Goal: Browse casually

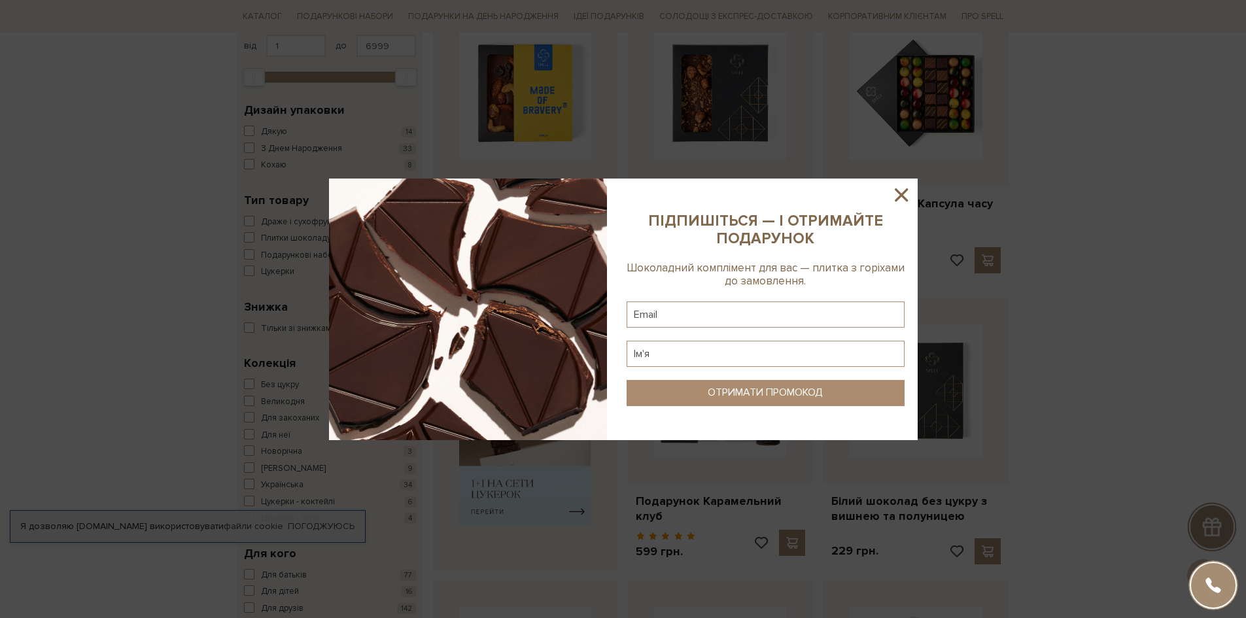
scroll to position [262, 0]
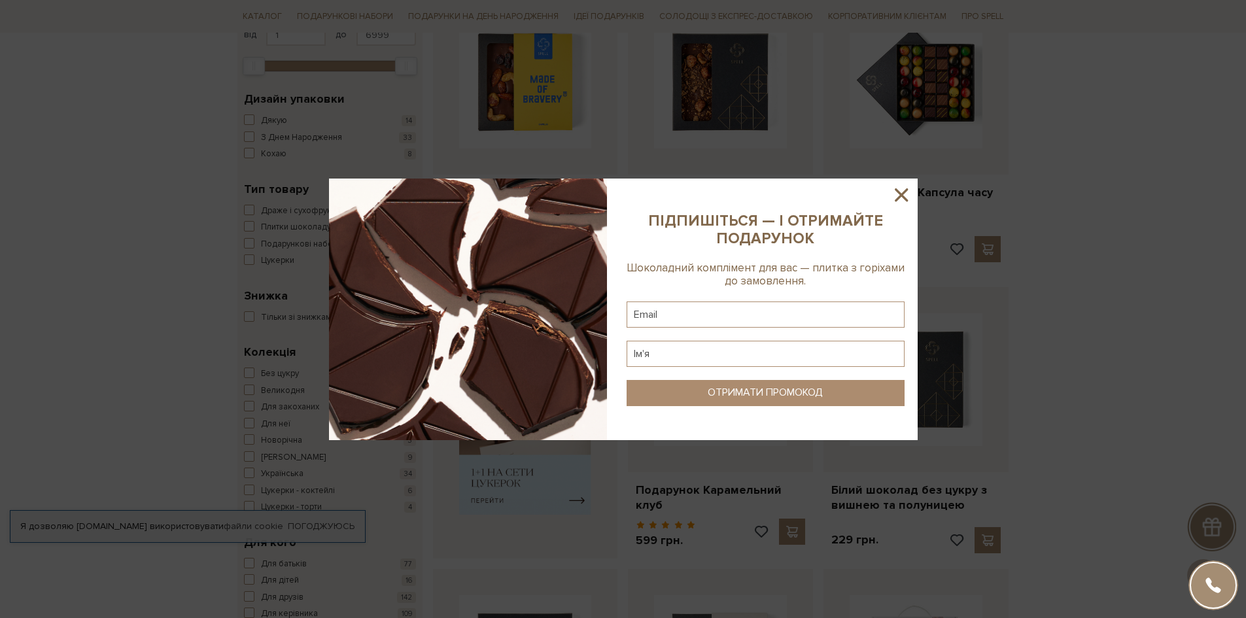
click at [908, 198] on icon at bounding box center [901, 195] width 22 height 22
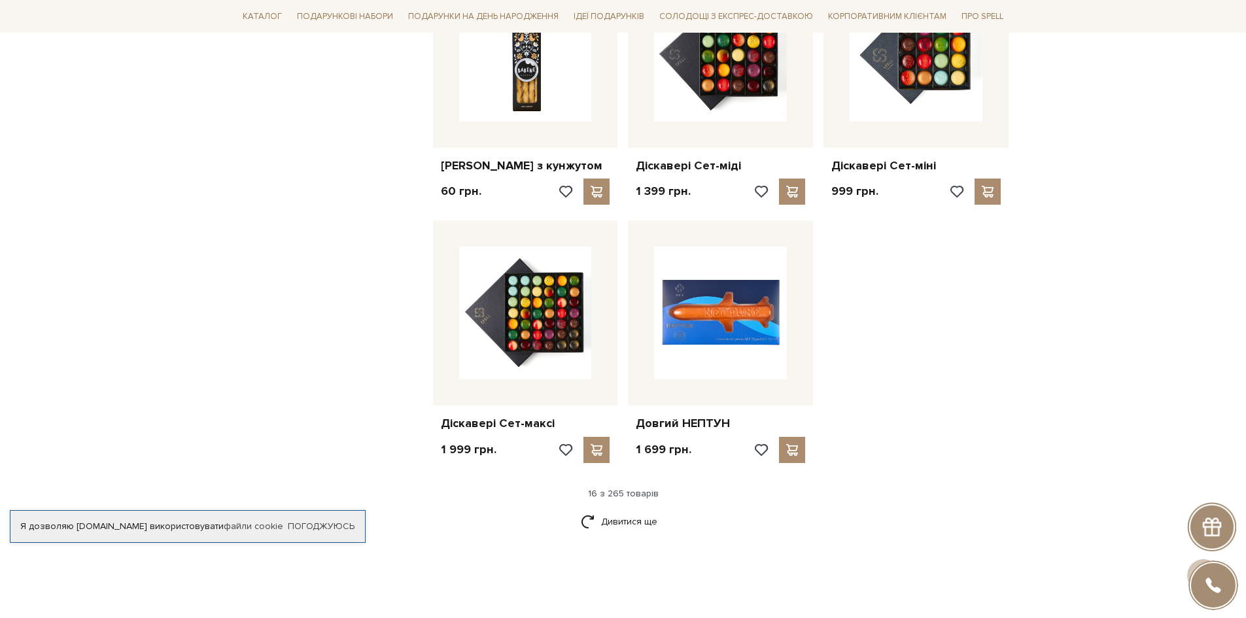
scroll to position [1504, 0]
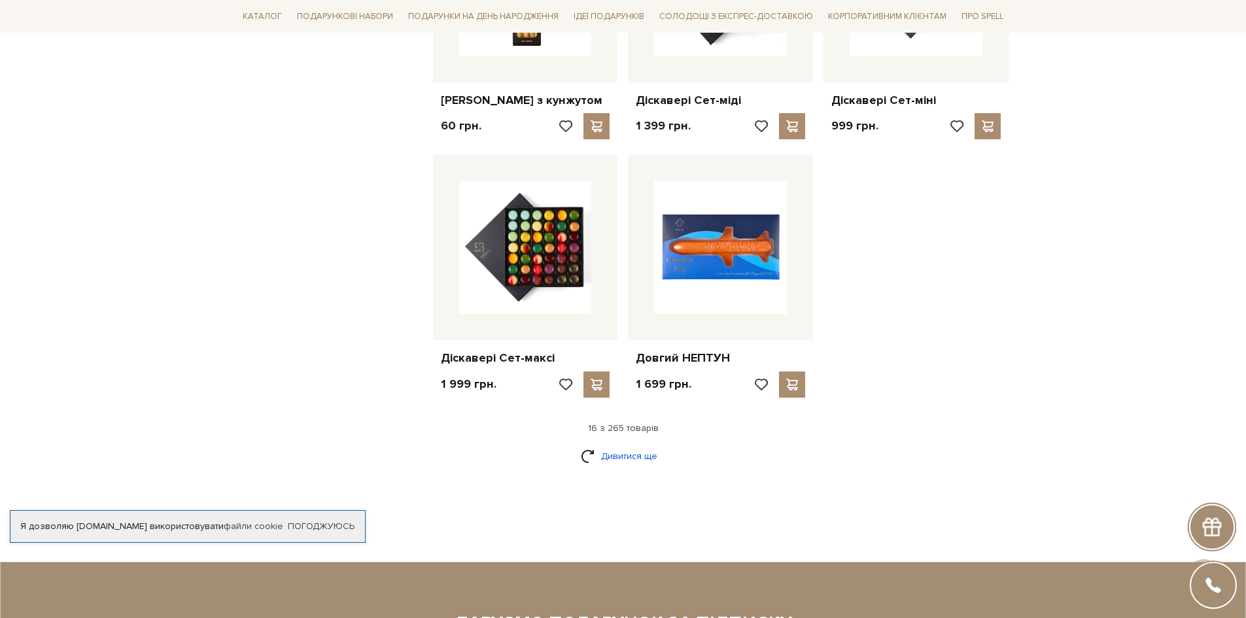
click at [634, 454] on link "Дивитися ще" at bounding box center [623, 456] width 85 height 23
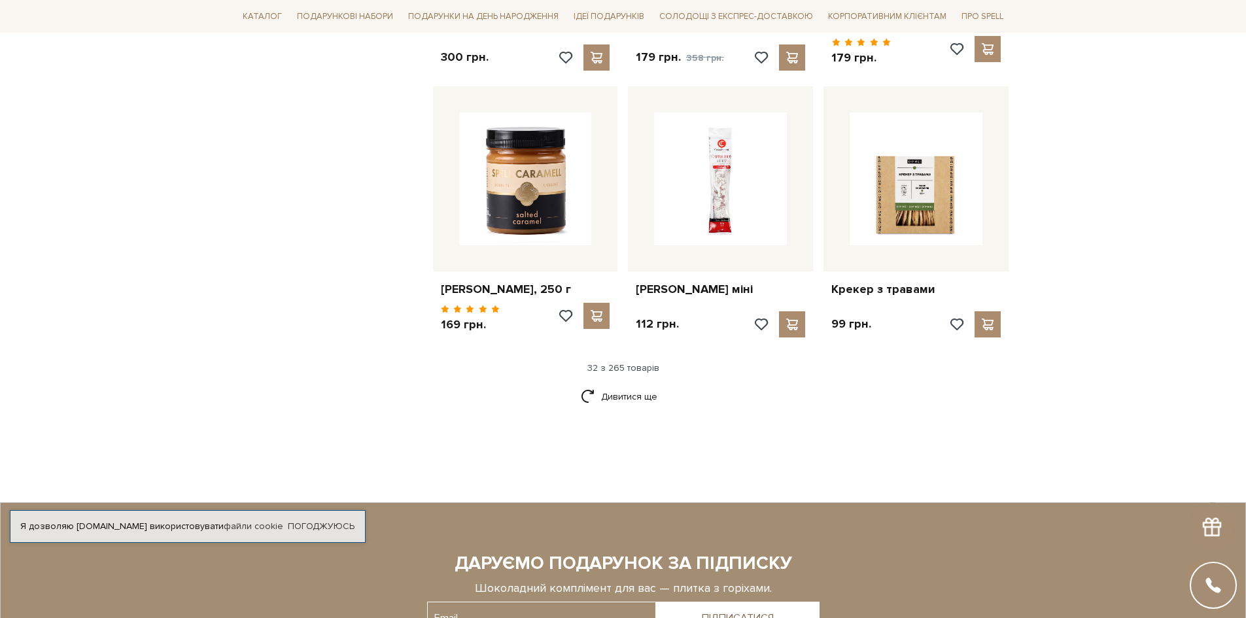
scroll to position [3008, 0]
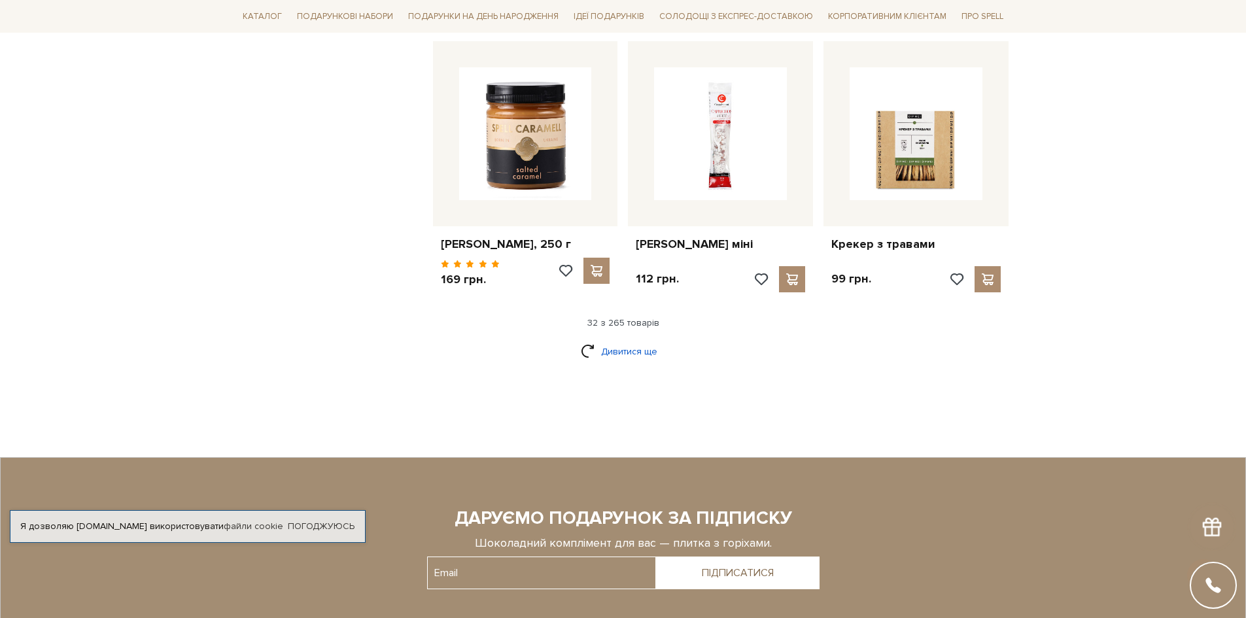
click at [636, 343] on link "Дивитися ще" at bounding box center [623, 351] width 85 height 23
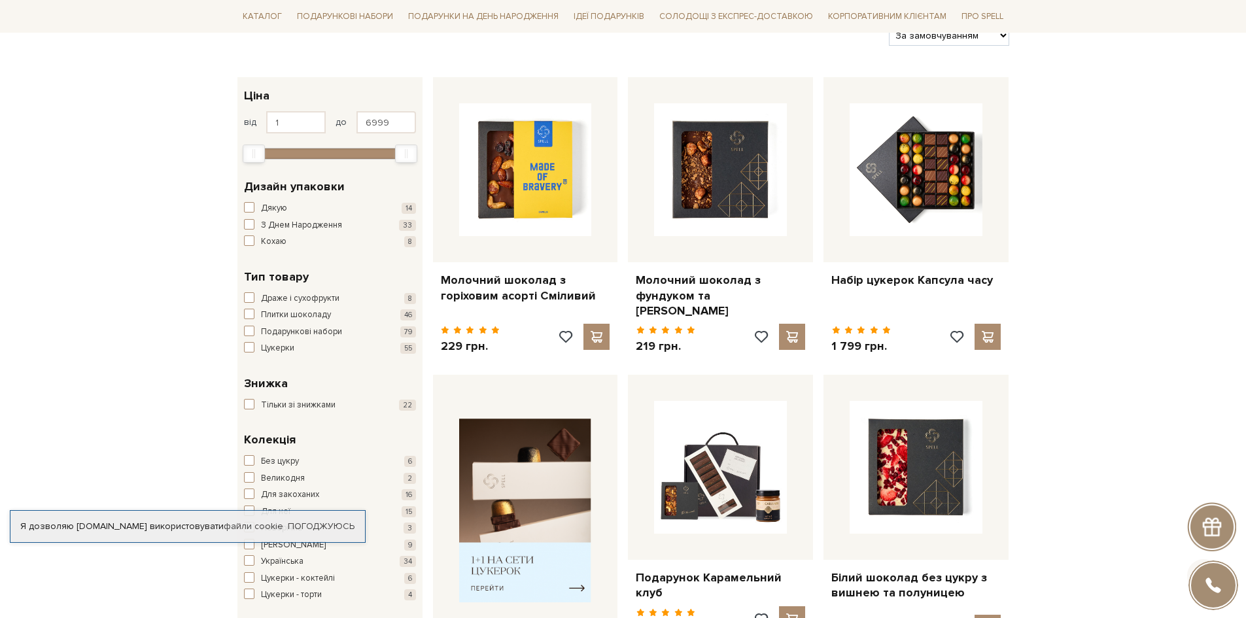
scroll to position [196, 0]
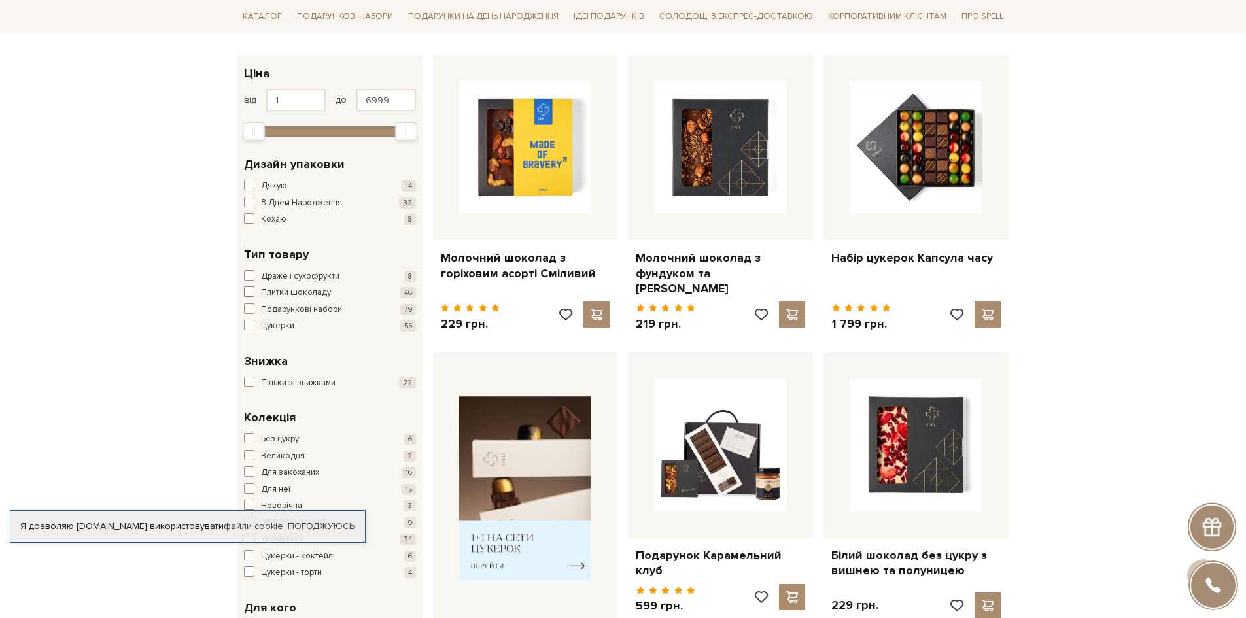
click at [247, 290] on span "button" at bounding box center [249, 291] width 10 height 10
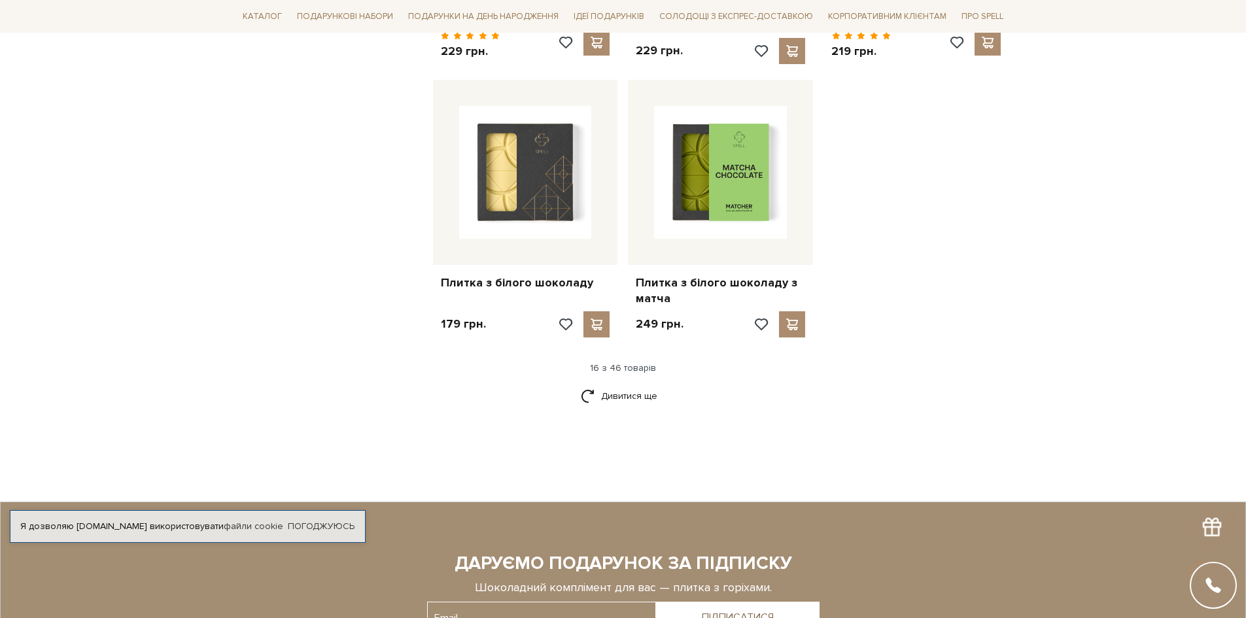
scroll to position [1635, 0]
click at [615, 391] on link "Дивитися ще" at bounding box center [623, 395] width 85 height 23
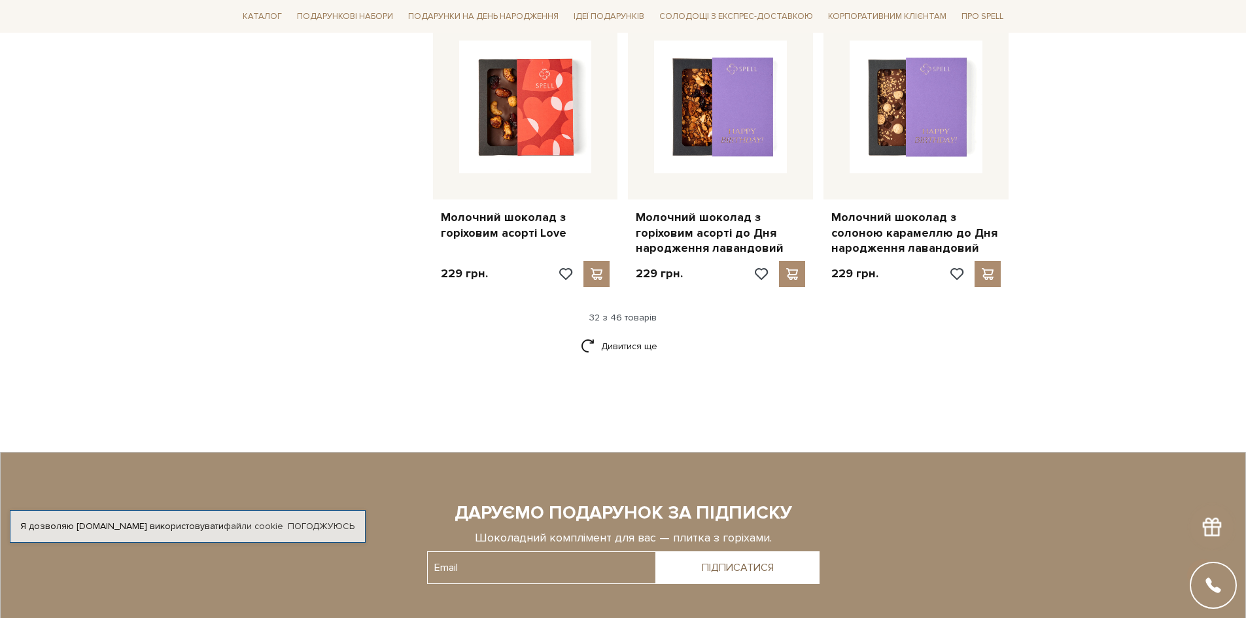
scroll to position [3139, 0]
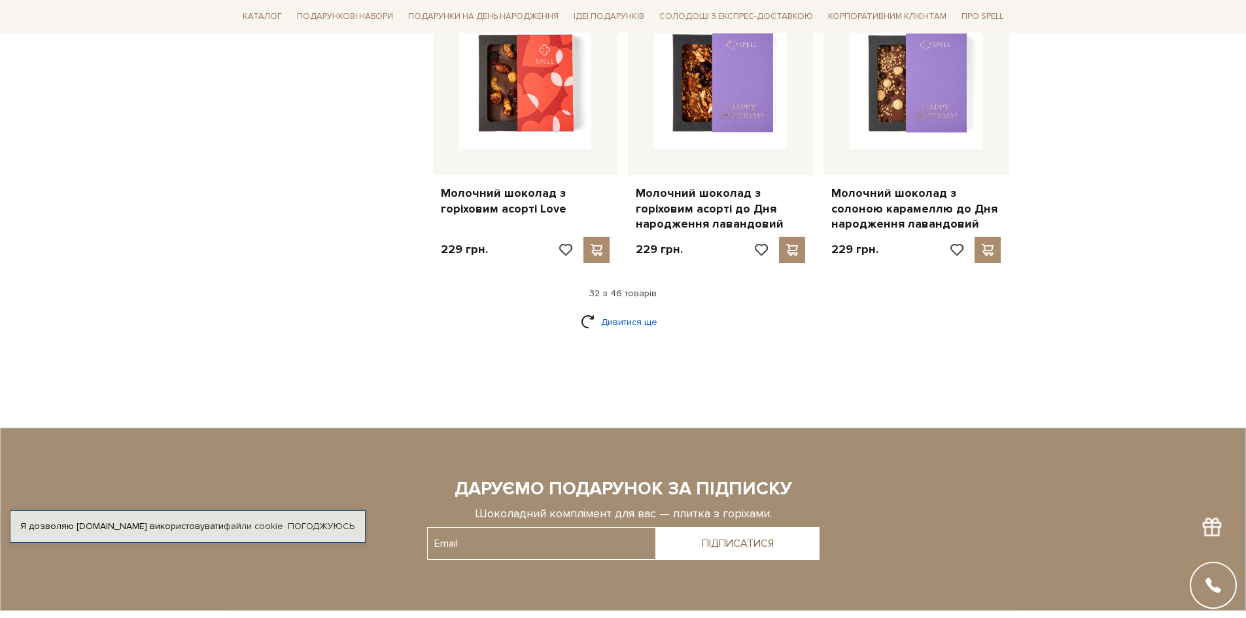
click at [632, 321] on link "Дивитися ще" at bounding box center [623, 322] width 85 height 23
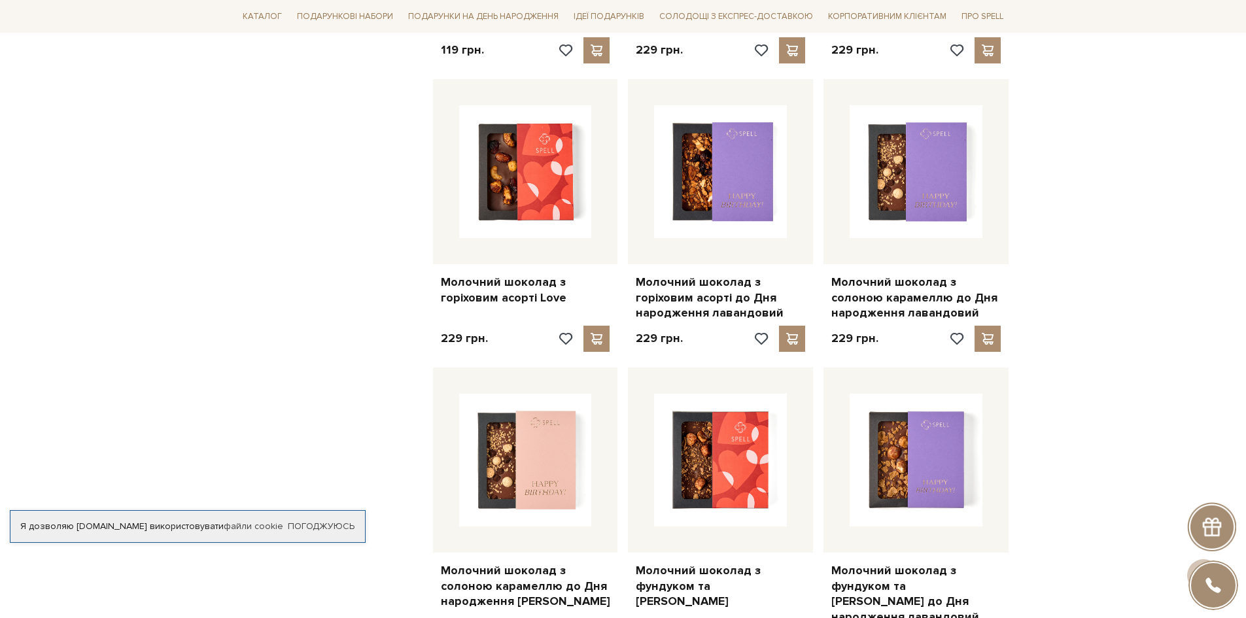
scroll to position [3008, 0]
